Goal: Information Seeking & Learning: Learn about a topic

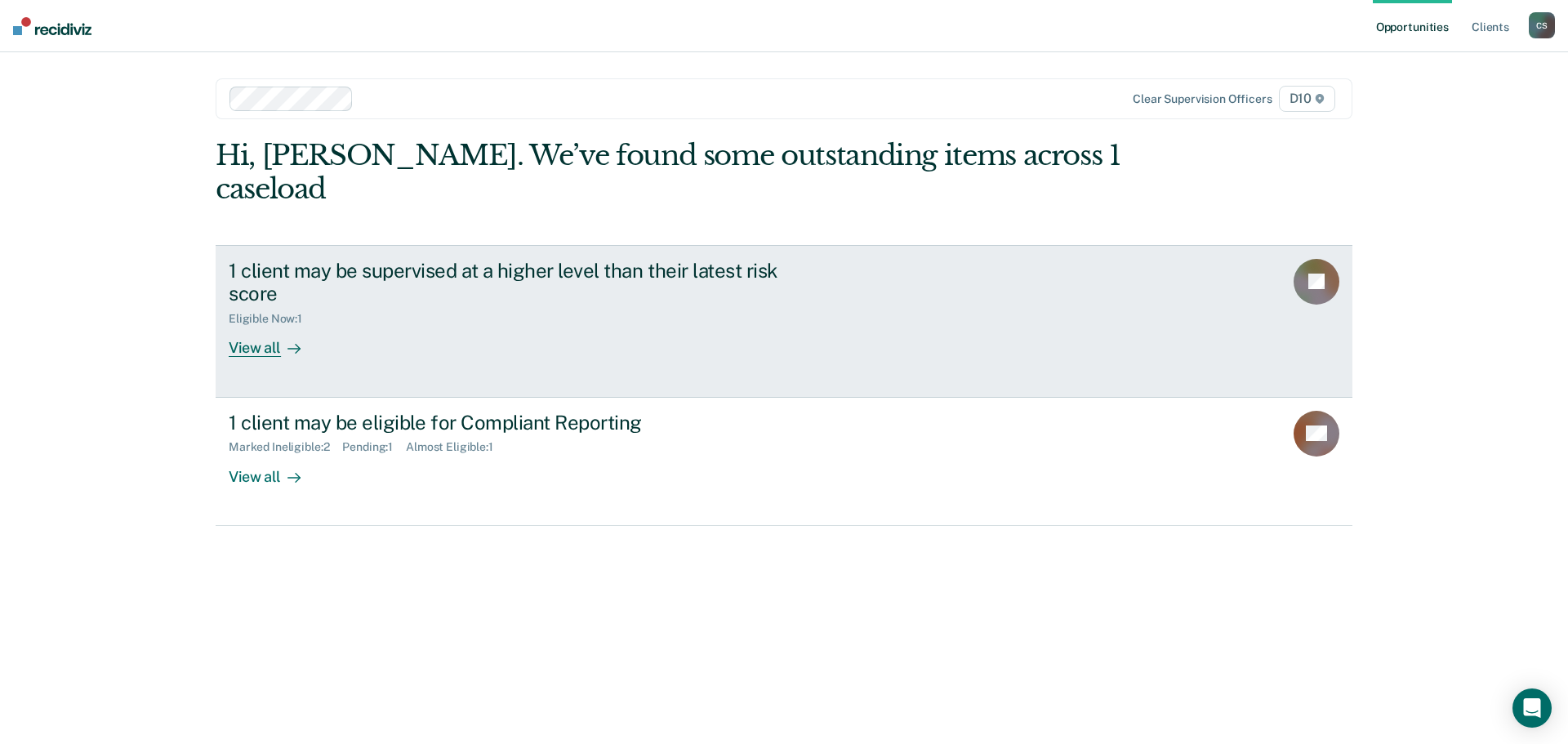
click at [272, 326] on div "View all" at bounding box center [274, 341] width 92 height 32
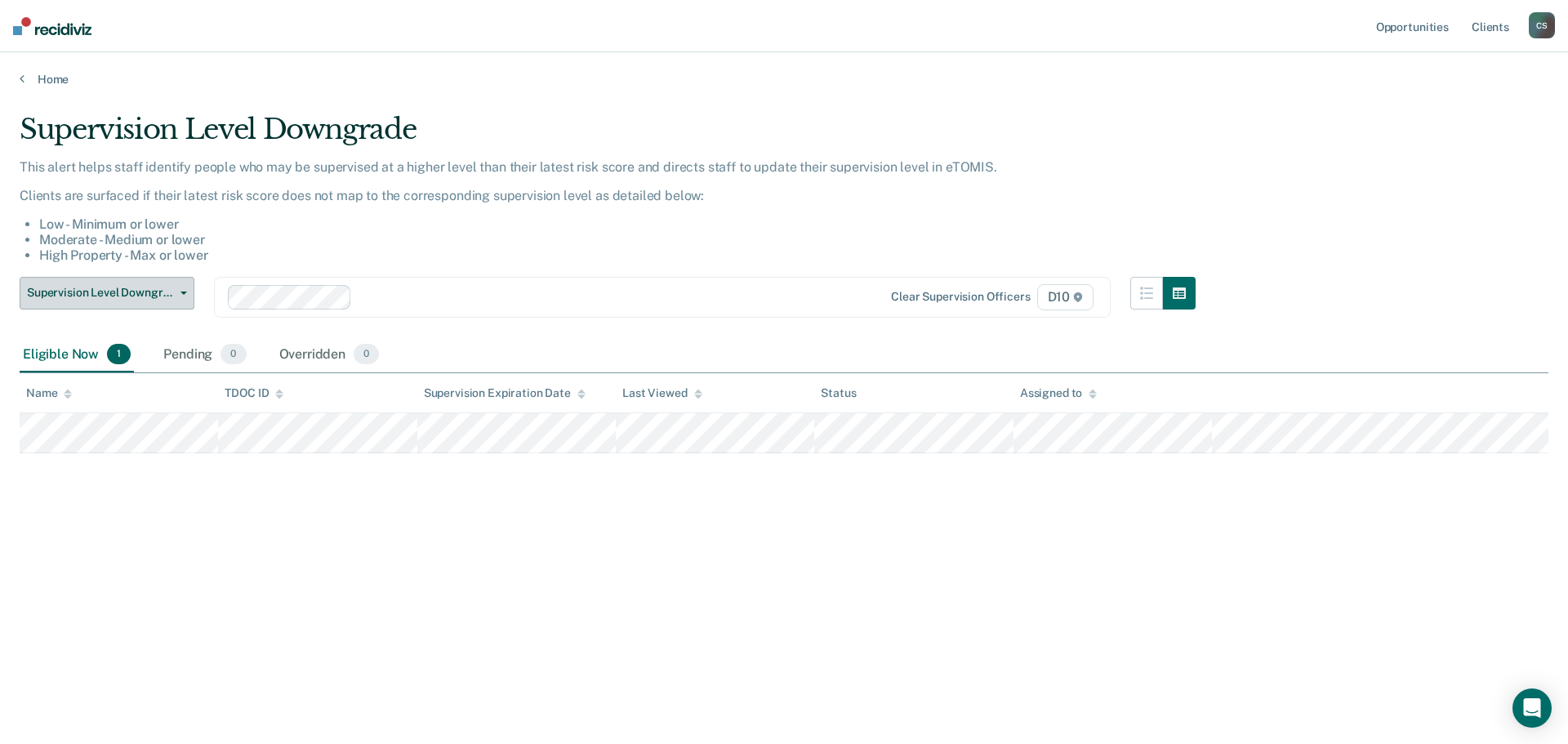
click at [162, 297] on span "Supervision Level Downgrade" at bounding box center [101, 293] width 147 height 14
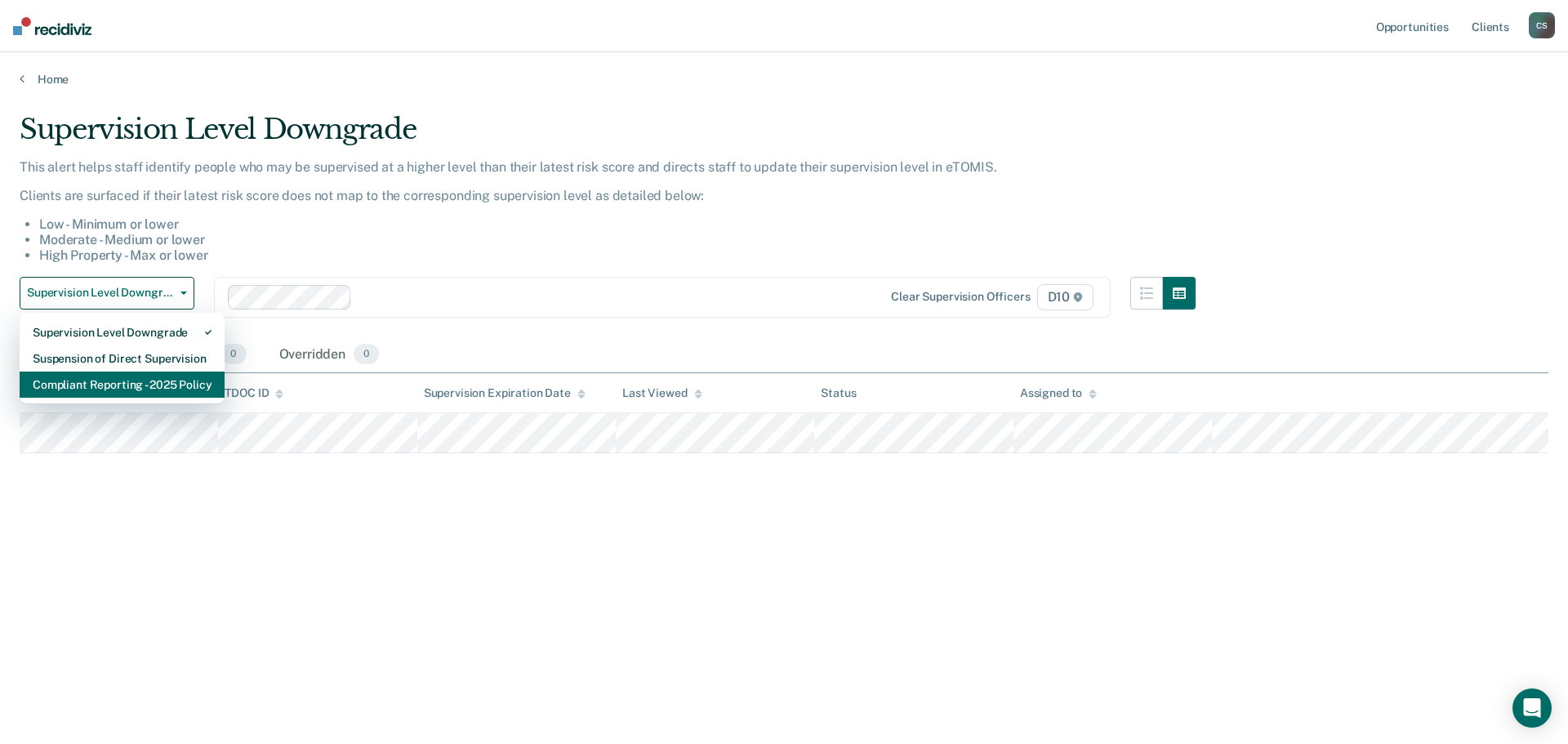
click at [163, 379] on div "Compliant Reporting - 2025 Policy" at bounding box center [122, 384] width 179 height 26
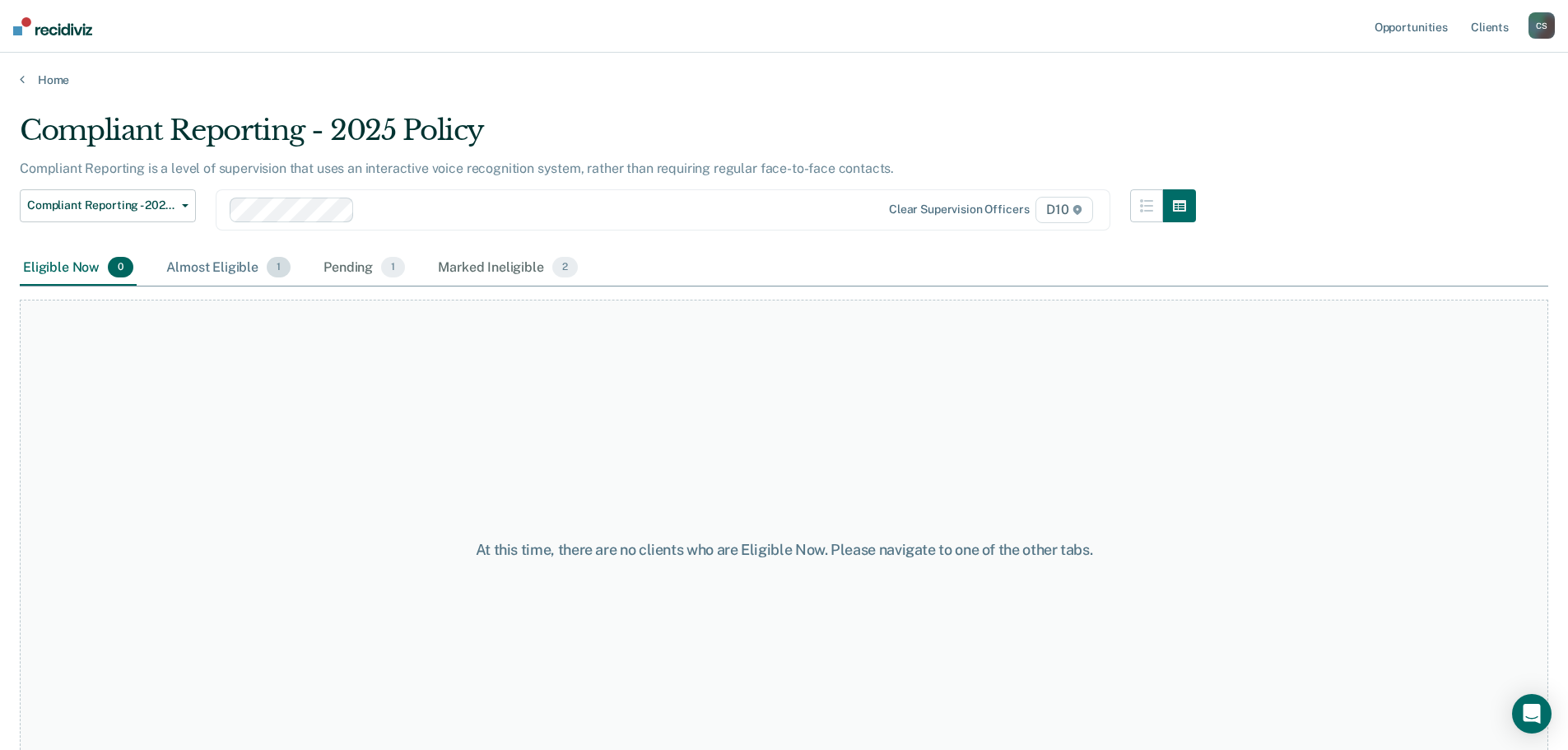
click at [226, 276] on div "Almost Eligible 1" at bounding box center [228, 269] width 131 height 37
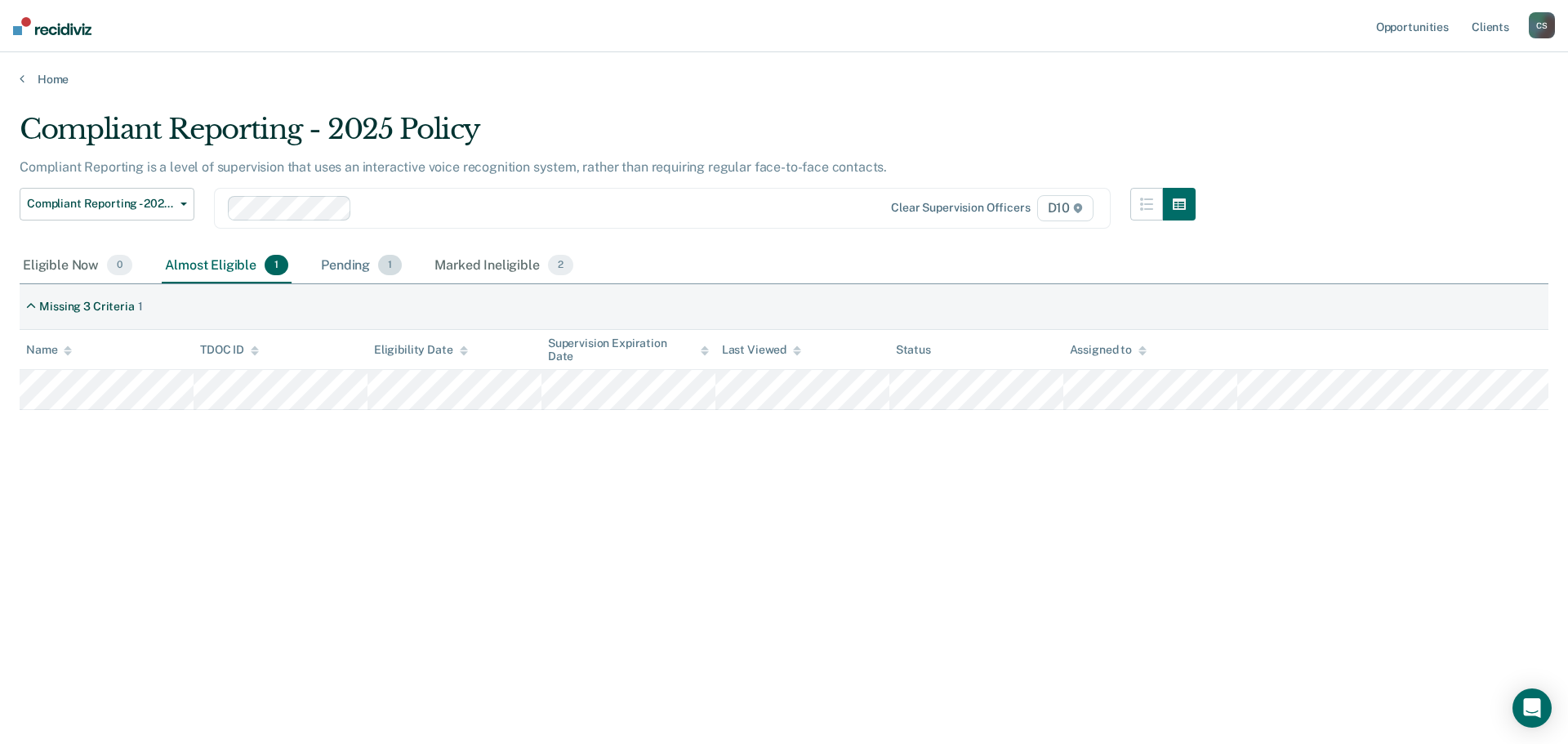
click at [340, 266] on div "Pending 1" at bounding box center [361, 266] width 87 height 36
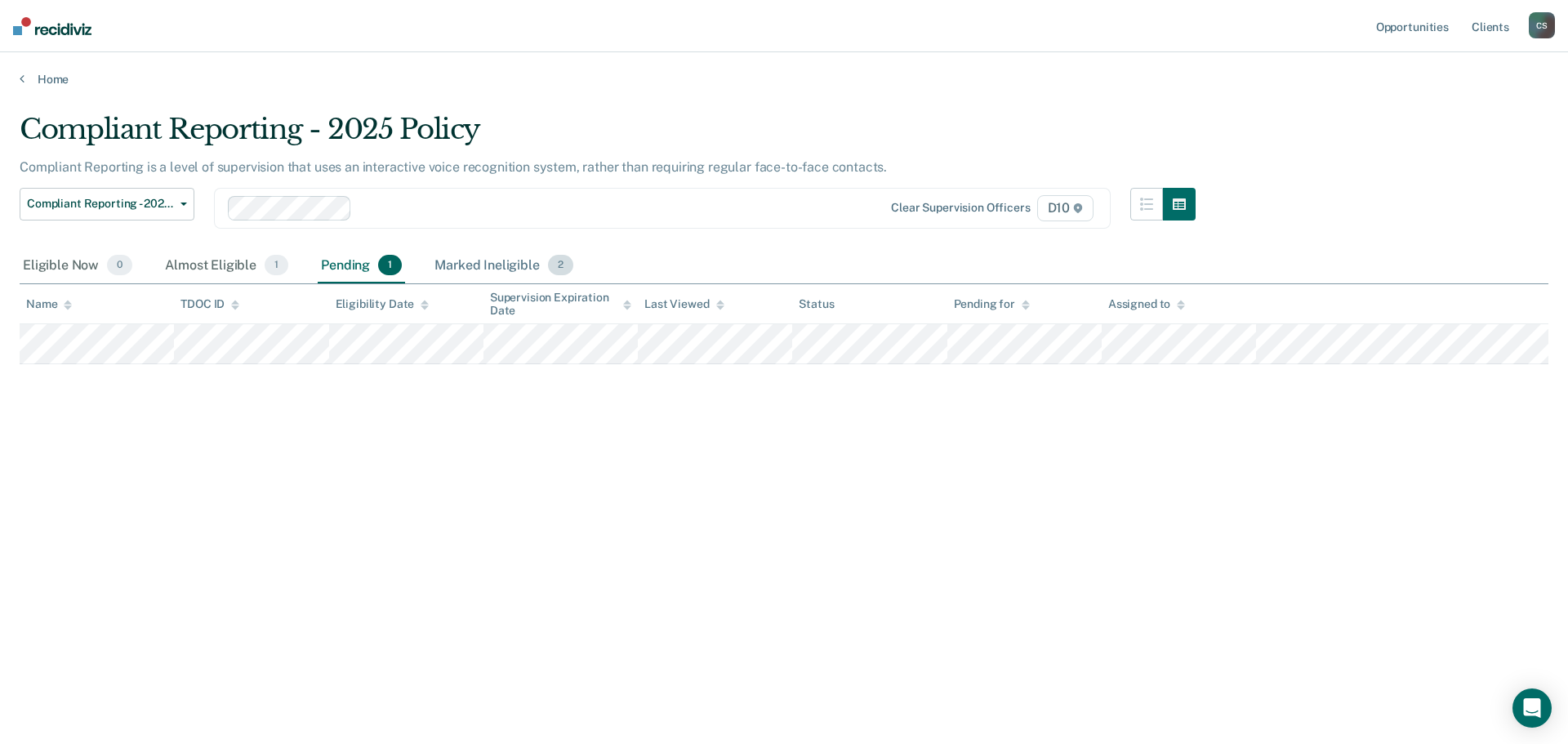
click at [490, 266] on div "Marked Ineligible 2" at bounding box center [504, 266] width 145 height 36
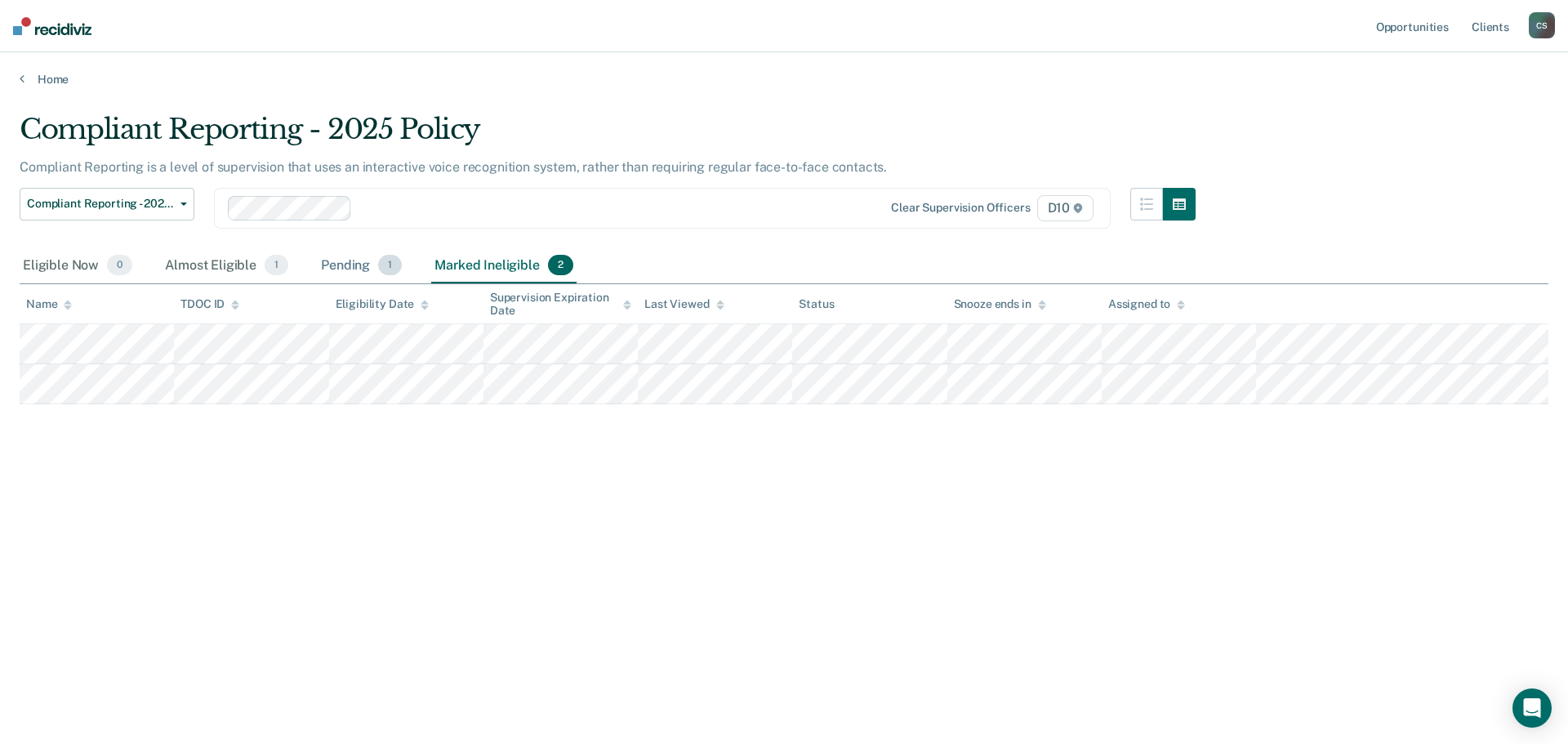
click at [354, 266] on div "Pending 1" at bounding box center [361, 266] width 87 height 36
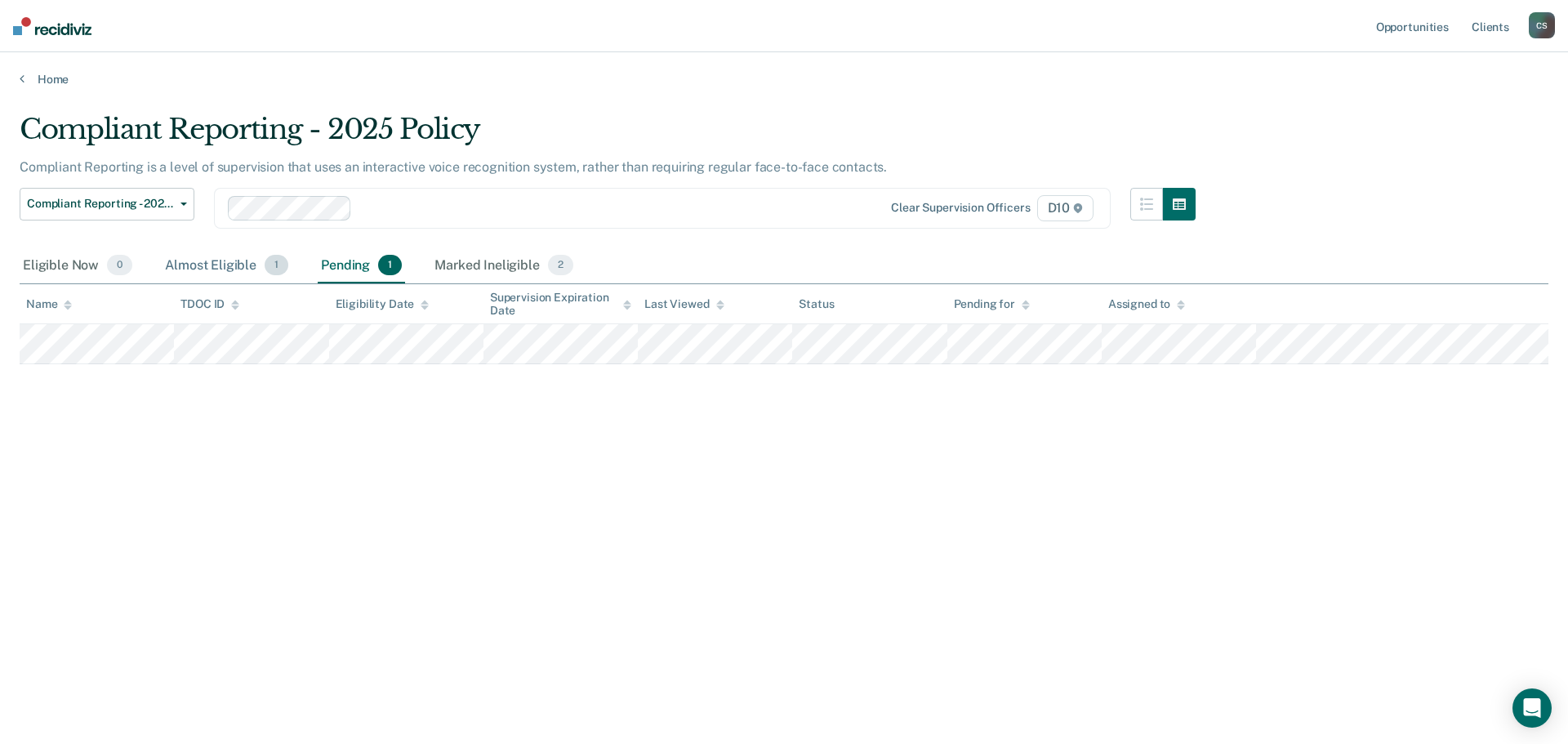
click at [247, 262] on div "Almost Eligible 1" at bounding box center [226, 266] width 129 height 36
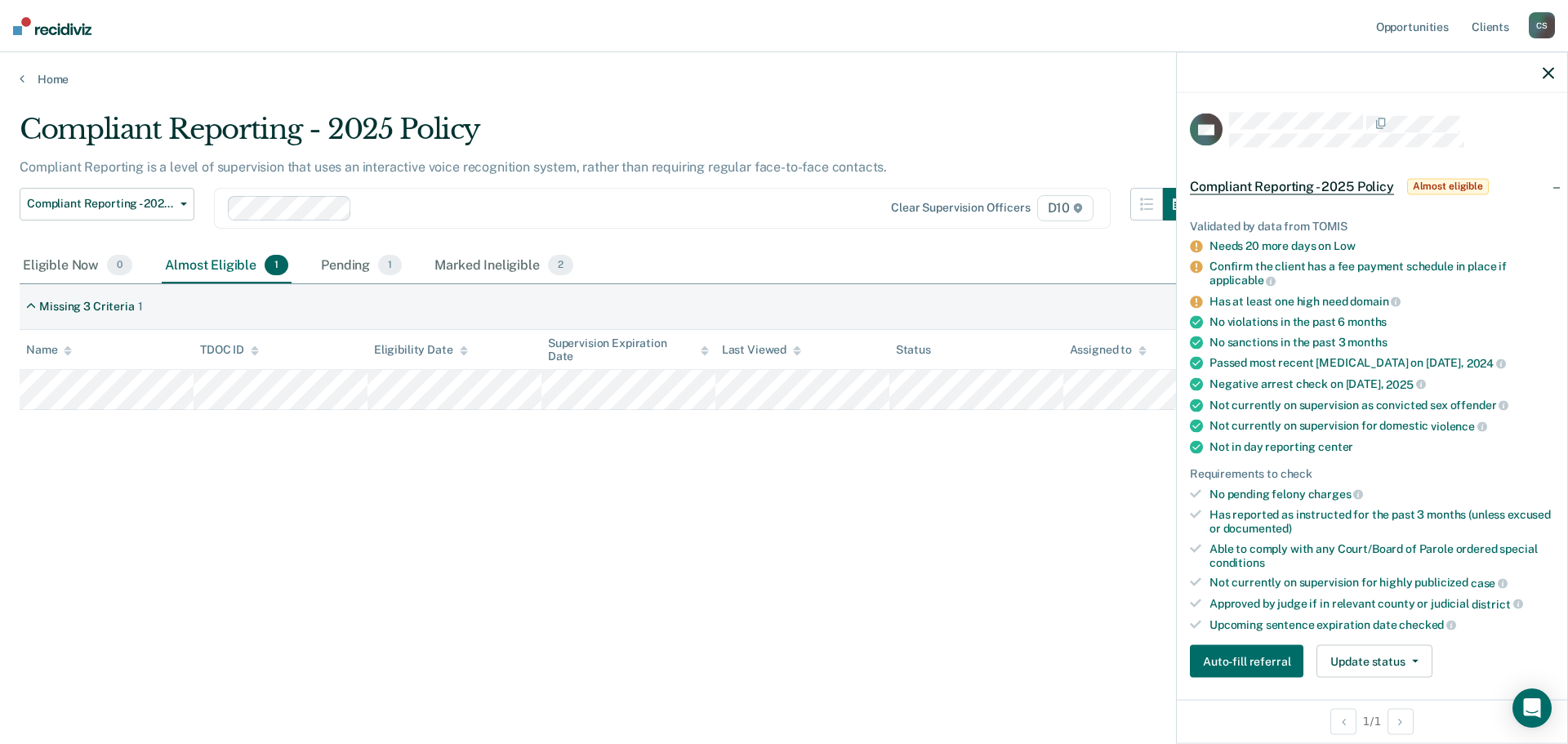
click at [1058, 276] on div "Eligible Now 0 Almost Eligible 1 Pending 1 Marked Ineligible 2" at bounding box center [784, 266] width 1528 height 37
